Goal: Use online tool/utility: Utilize a website feature to perform a specific function

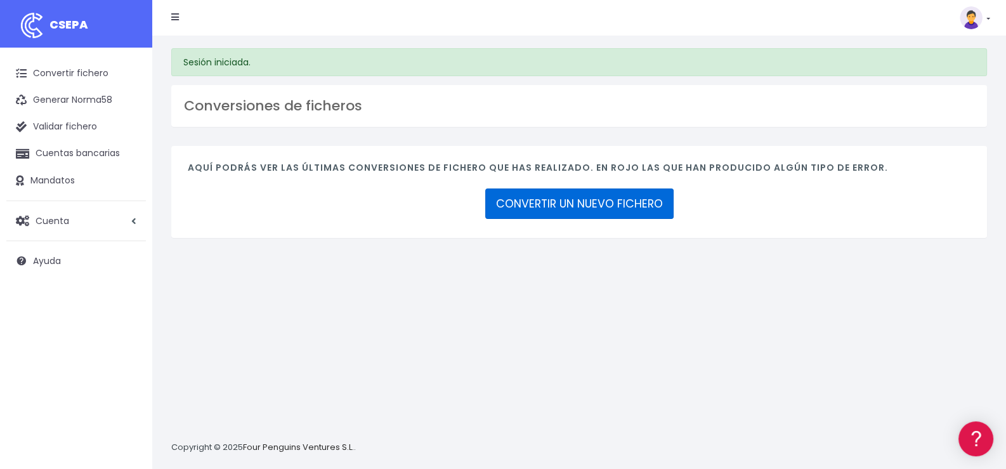
click at [559, 202] on link "CONVERTIR UN NUEVO FICHERO" at bounding box center [579, 203] width 188 height 30
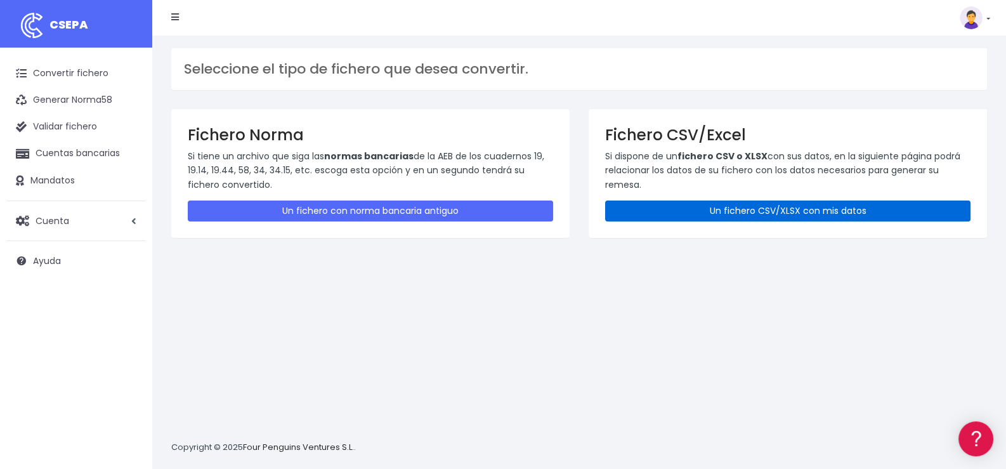
click at [773, 211] on link "Un fichero CSV/XLSX con mis datos" at bounding box center [787, 211] width 365 height 21
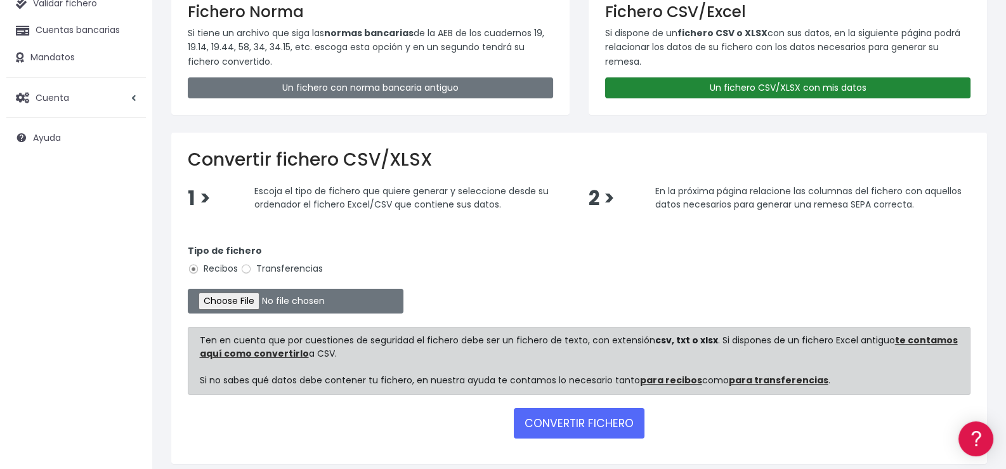
scroll to position [171, 0]
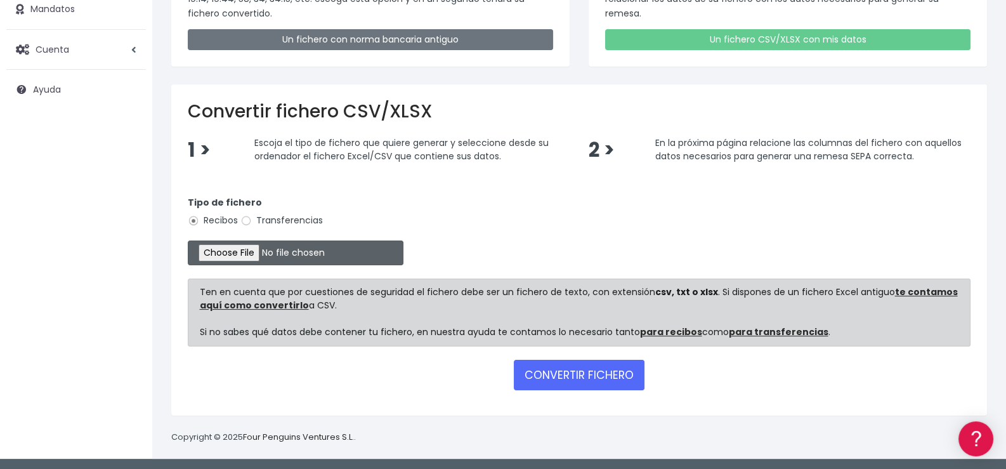
click at [256, 253] on input "file" at bounding box center [296, 252] width 216 height 25
type input "C:\fakepath\Remesa346.xlsx"
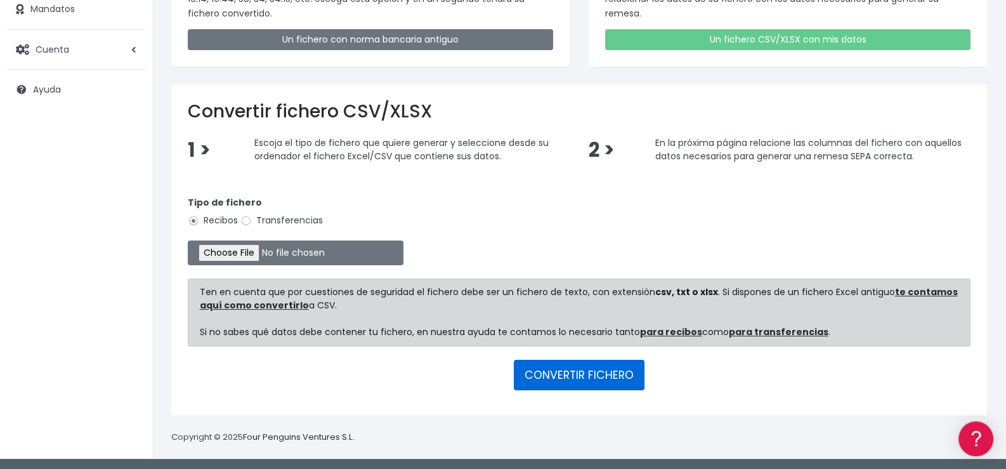
click at [577, 371] on button "CONVERTIR FICHERO" at bounding box center [579, 375] width 131 height 30
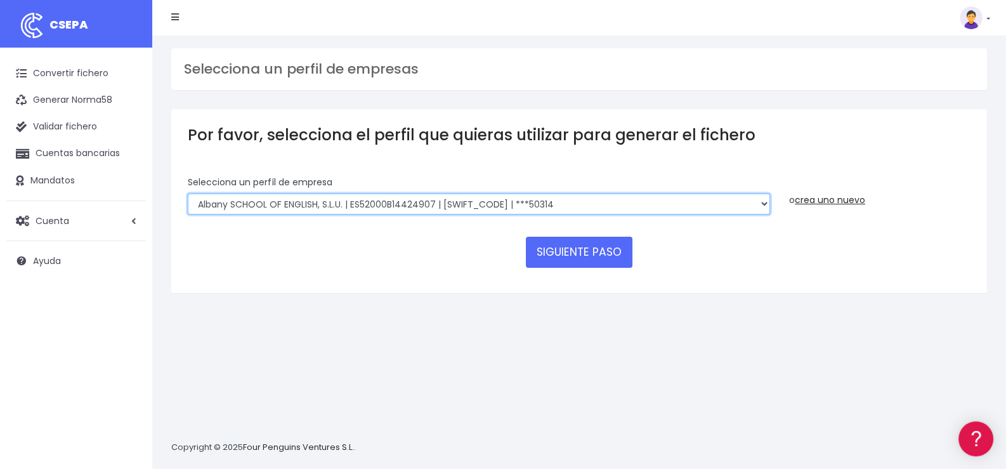
click at [336, 203] on select "Albany SCHOOL OF ENGLISH, S.L.U. | ES52000B14424907 | BSABESBBXXX | ***50314 Ro…" at bounding box center [479, 205] width 582 height 22
select select "1626"
click at [188, 194] on select "Albany SCHOOL OF ENGLISH, S.L.U. | ES52000B14424907 | BSABESBBXXX | ***50314 Ro…" at bounding box center [479, 205] width 582 height 22
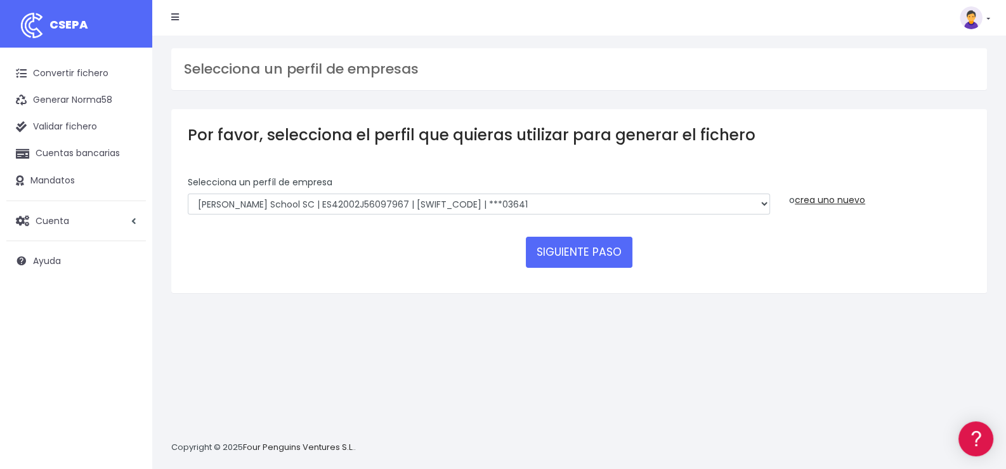
click at [408, 256] on div "SIGUIENTE PASO" at bounding box center [579, 252] width 783 height 30
click at [595, 254] on button "SIGUIENTE PASO" at bounding box center [579, 252] width 107 height 30
select select "1626"
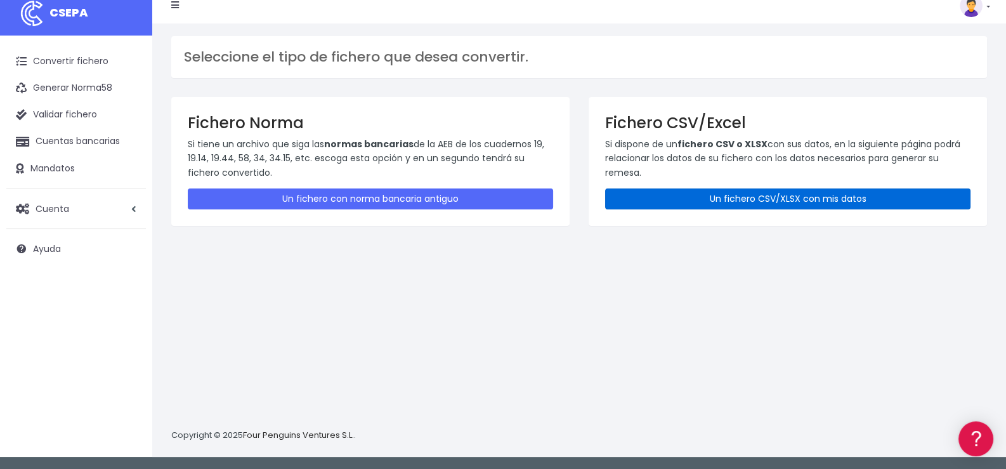
click at [796, 199] on link "Un fichero CSV/XLSX con mis datos" at bounding box center [787, 198] width 365 height 21
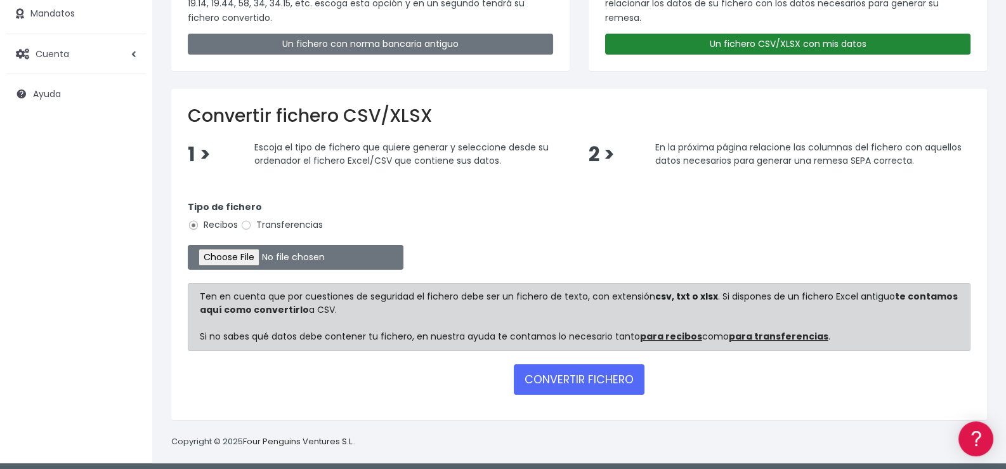
scroll to position [171, 0]
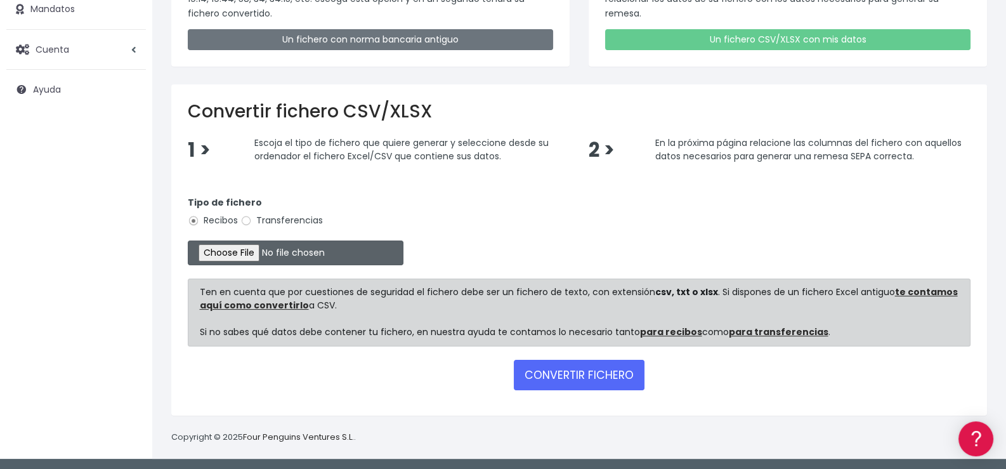
click at [244, 249] on input "file" at bounding box center [296, 252] width 216 height 25
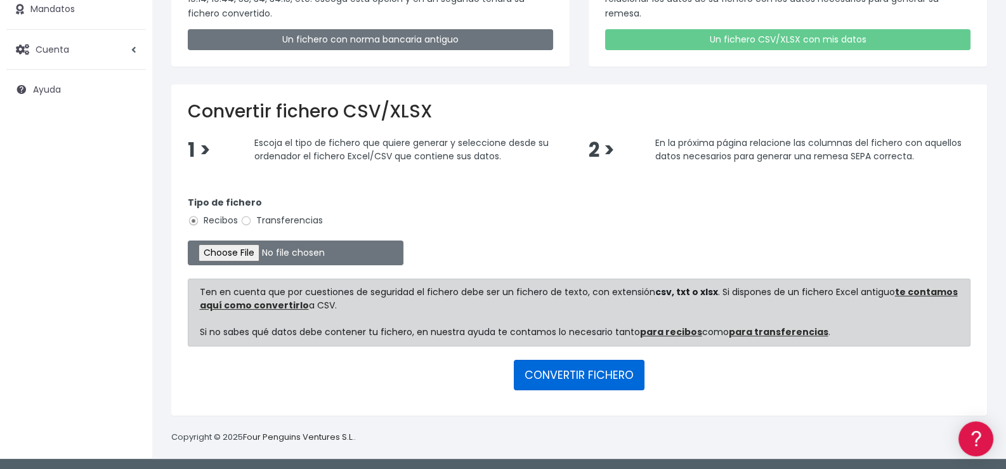
click at [594, 374] on button "CONVERTIR FICHERO" at bounding box center [579, 375] width 131 height 30
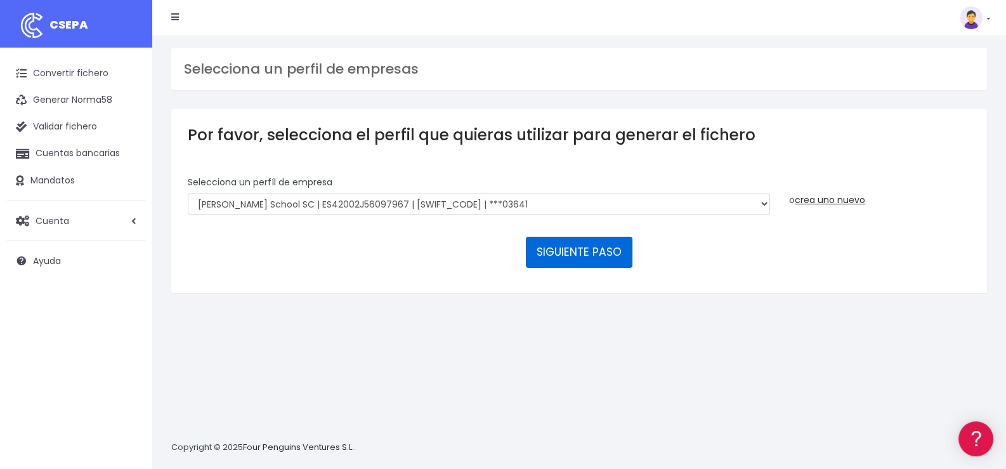
click at [580, 249] on button "SIGUIENTE PASO" at bounding box center [579, 252] width 107 height 30
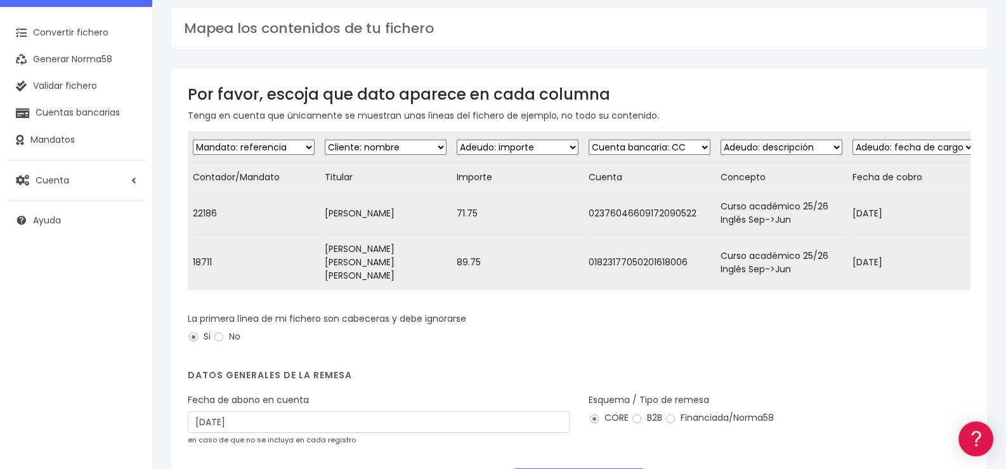
scroll to position [63, 0]
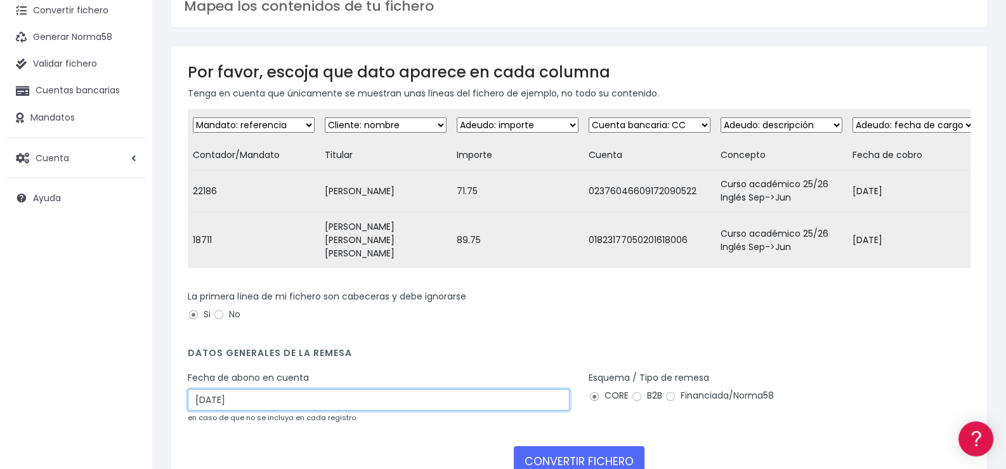
click at [335, 396] on input "25/09/2025" at bounding box center [379, 400] width 382 height 22
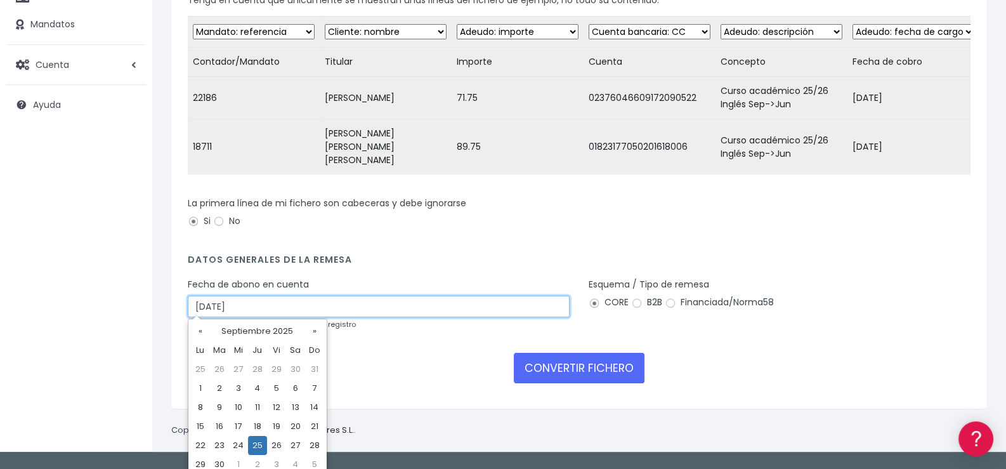
scroll to position [164, 0]
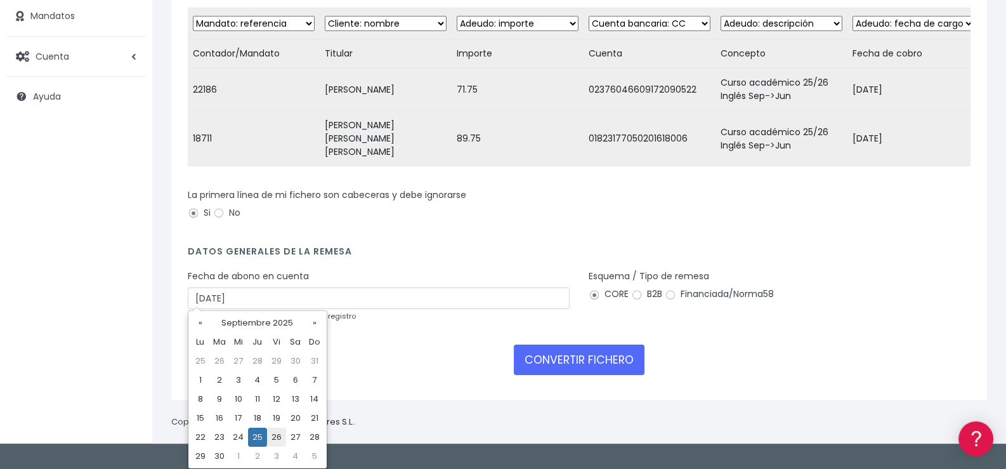
click at [272, 434] on td "26" at bounding box center [276, 437] width 19 height 19
type input "26/09/2025"
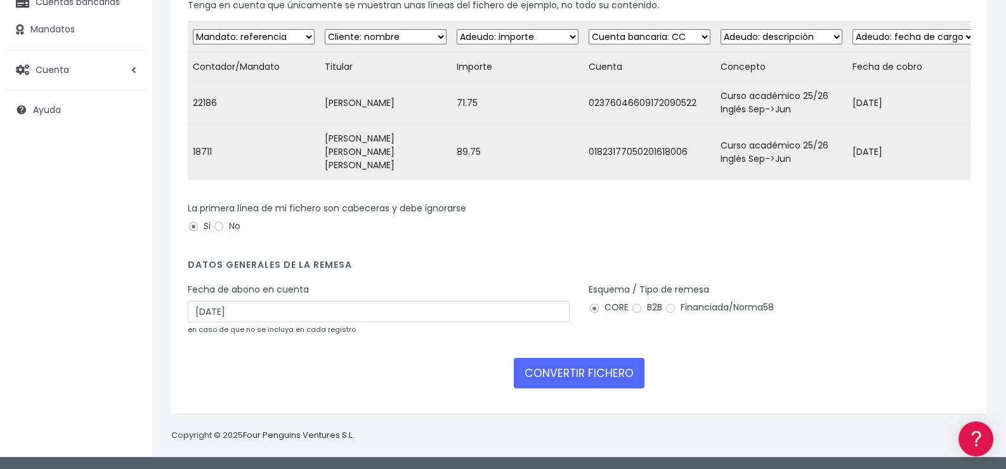
scroll to position [145, 0]
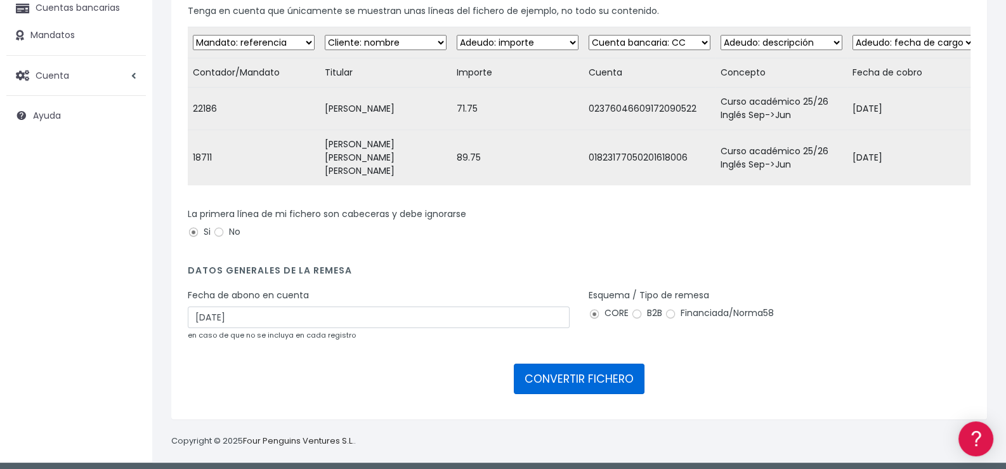
click at [568, 376] on button "CONVERTIR FICHERO" at bounding box center [579, 379] width 131 height 30
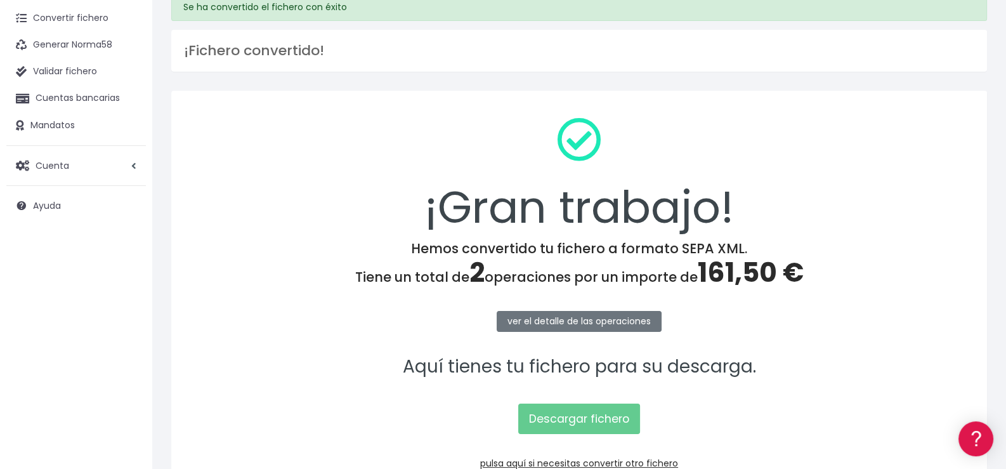
scroll to position [136, 0]
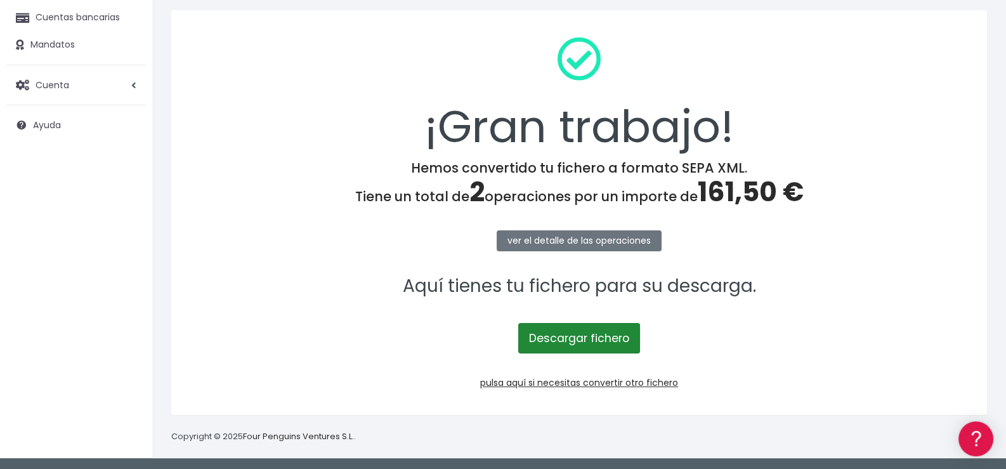
click at [595, 339] on link "Descargar fichero" at bounding box center [579, 338] width 122 height 30
